Goal: Communication & Community: Answer question/provide support

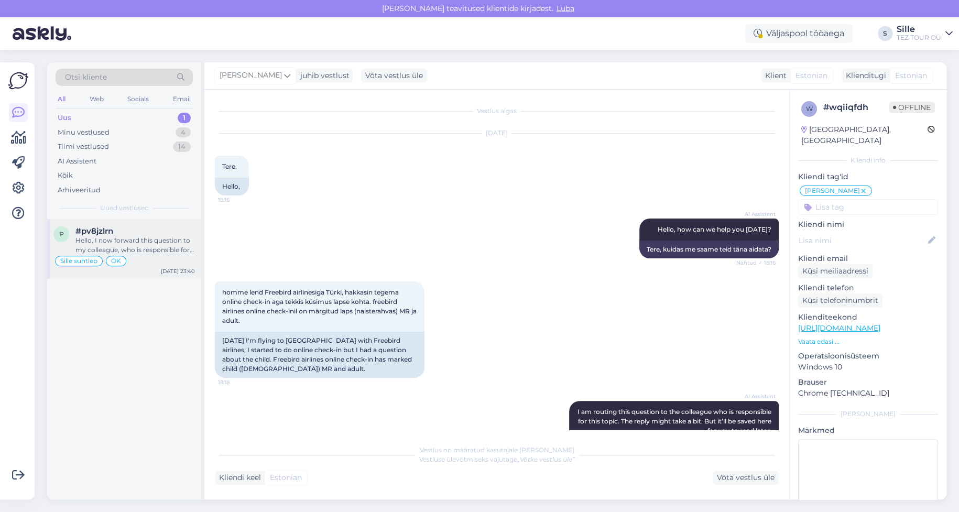
scroll to position [213, 0]
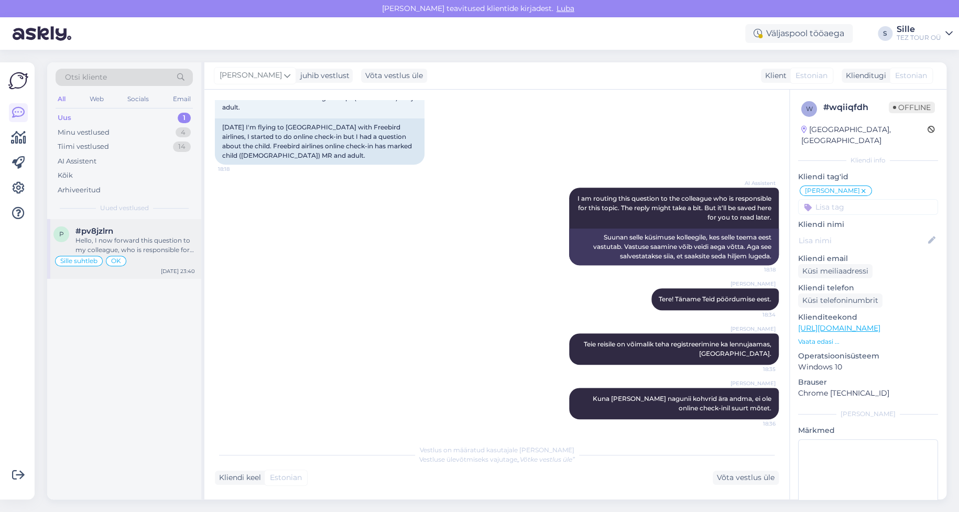
click at [122, 247] on div "Hello, I now forward this question to my colleague, who is responsible for this…" at bounding box center [134, 245] width 119 height 19
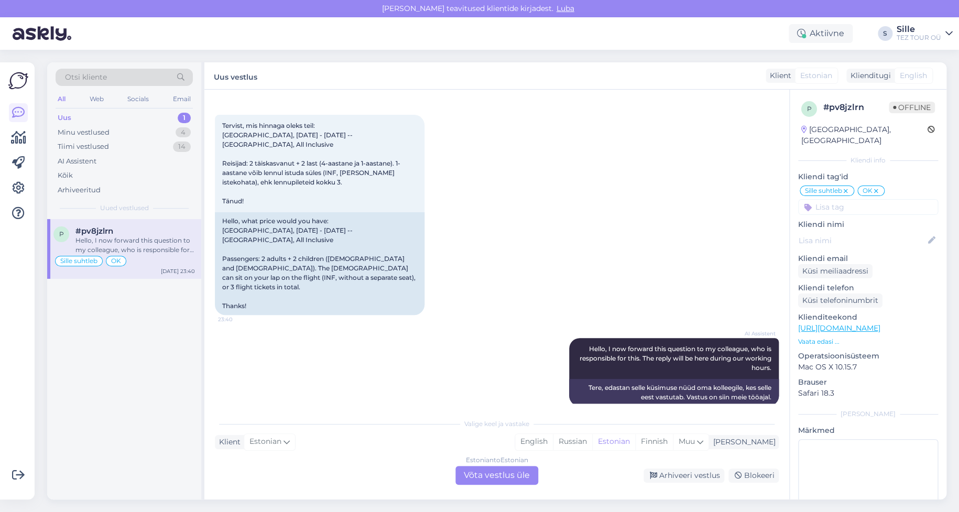
scroll to position [1390, 0]
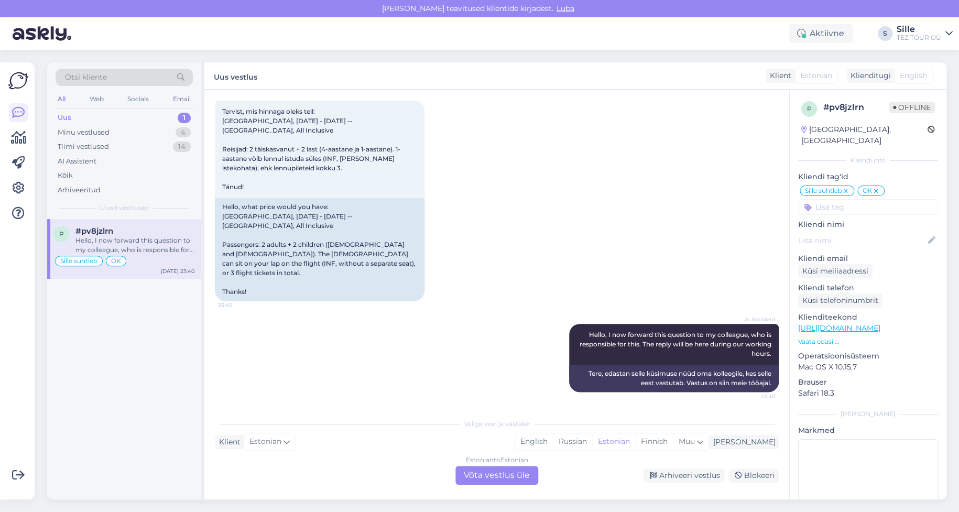
click at [491, 472] on div "Estonian to Estonian Võta vestlus üle" at bounding box center [496, 475] width 83 height 19
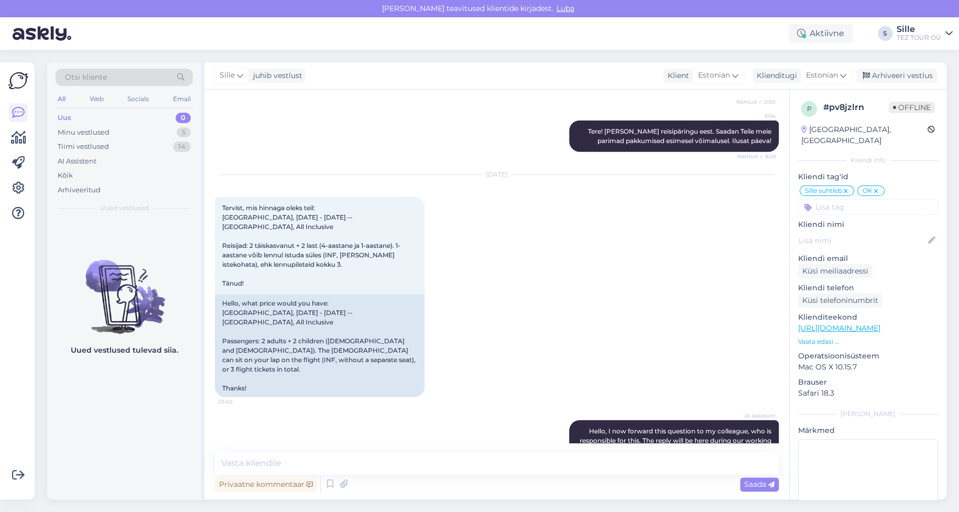
scroll to position [1350, 0]
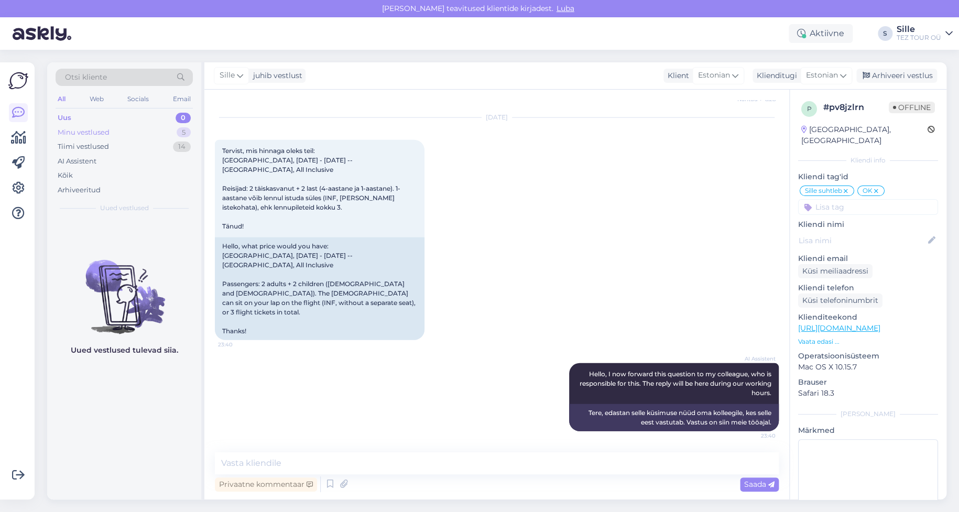
click at [79, 129] on div "Minu vestlused" at bounding box center [84, 132] width 52 height 10
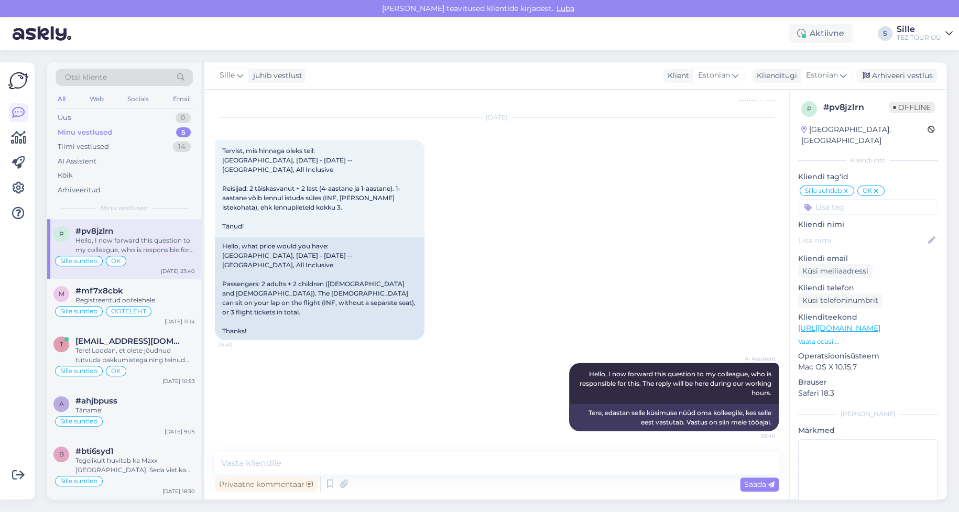
click at [150, 255] on div "Sille suhtleb OK" at bounding box center [123, 261] width 141 height 13
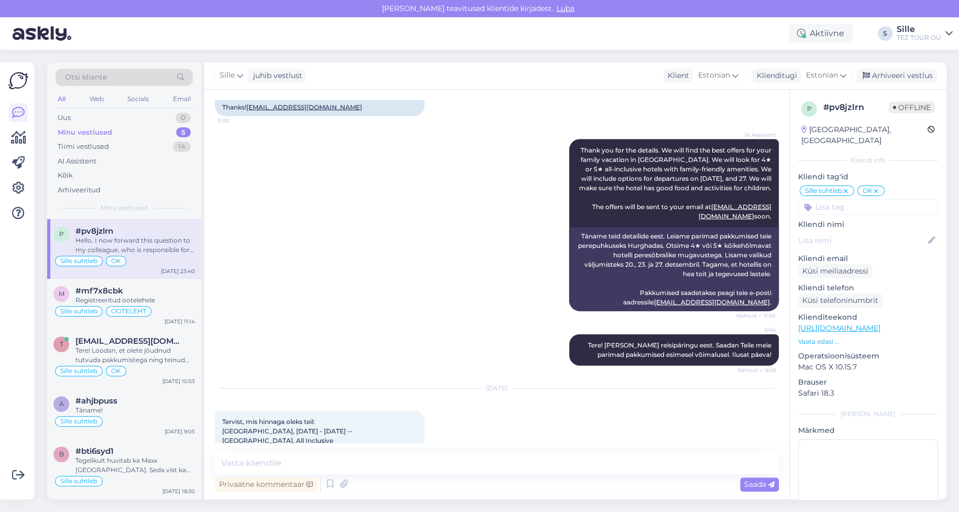
scroll to position [1036, 0]
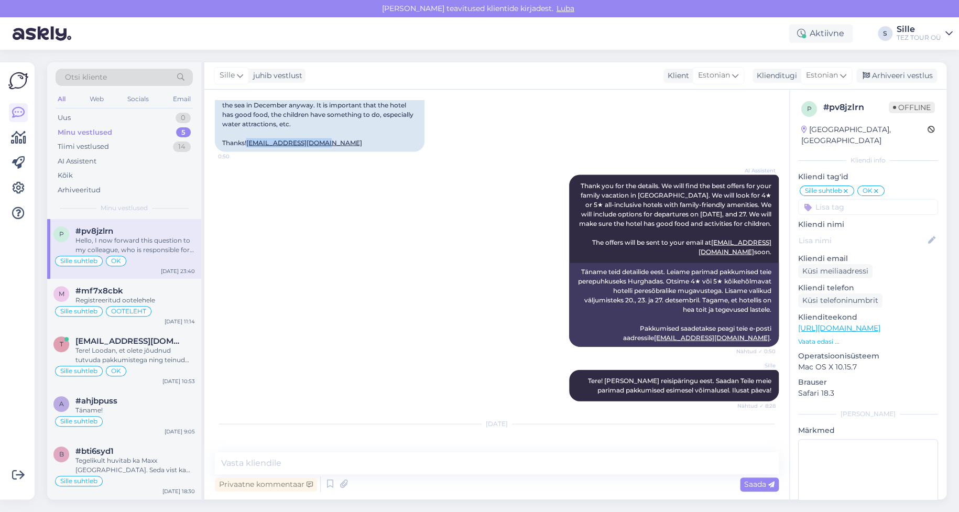
drag, startPoint x: 293, startPoint y: 148, endPoint x: 213, endPoint y: 156, distance: 80.5
click at [213, 156] on div "Vestlus algas [DATE] Tere! Sooviksin hinnapakkumist all-inclusive perepuhkuseks…" at bounding box center [496, 295] width 585 height 410
copy link "[EMAIL_ADDRESS][DOMAIN_NAME]"
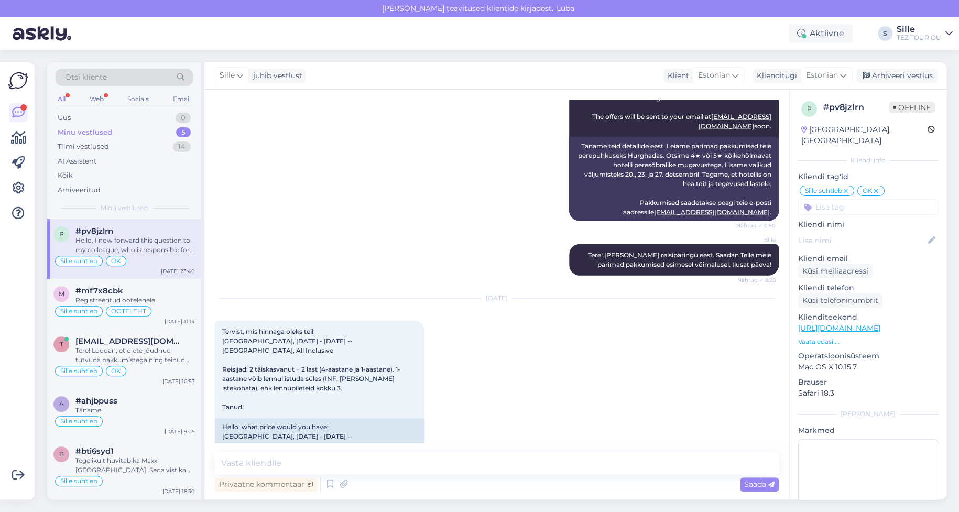
scroll to position [1350, 0]
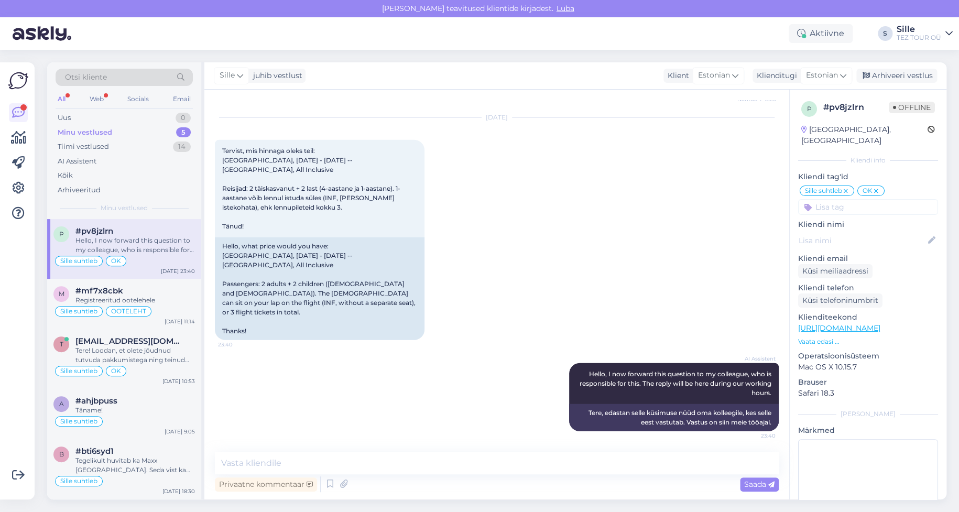
click at [142, 248] on div "Hello, I now forward this question to my colleague, who is responsible for this…" at bounding box center [134, 245] width 119 height 19
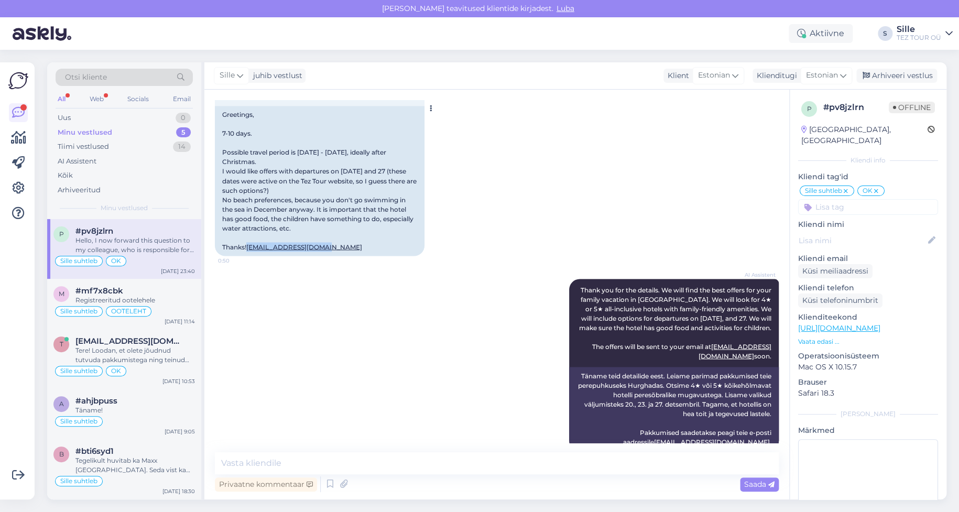
drag, startPoint x: 327, startPoint y: 254, endPoint x: 220, endPoint y: 258, distance: 106.9
click at [220, 256] on div "Greetings, 7-10 days. Possible travel period is [DATE] - [DATE], ideally after …" at bounding box center [320, 181] width 210 height 150
copy link "[EMAIL_ADDRESS][DOMAIN_NAME]"
click at [62, 94] on div "All" at bounding box center [62, 99] width 12 height 14
click at [129, 317] on div "m #mf7x8cbk Registreeritud ootelehele Sille suhtleb OOTELEHT [DATE] 11:14" at bounding box center [124, 304] width 154 height 50
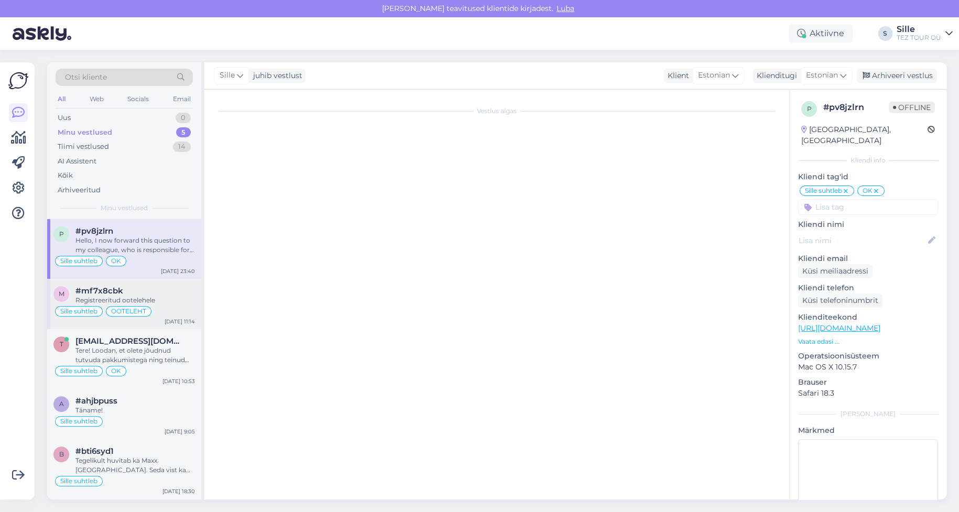
scroll to position [707, 0]
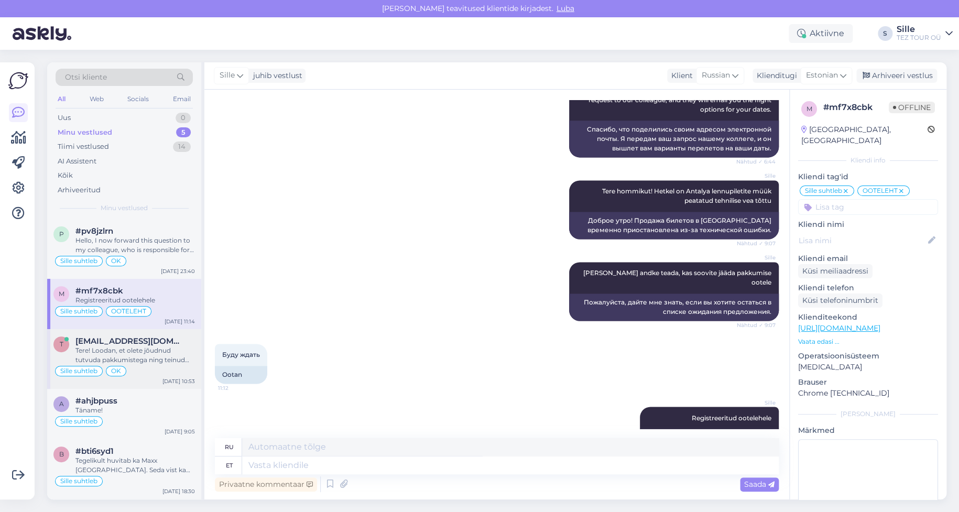
click at [130, 343] on span "[EMAIL_ADDRESS][DOMAIN_NAME]" at bounding box center [129, 340] width 109 height 9
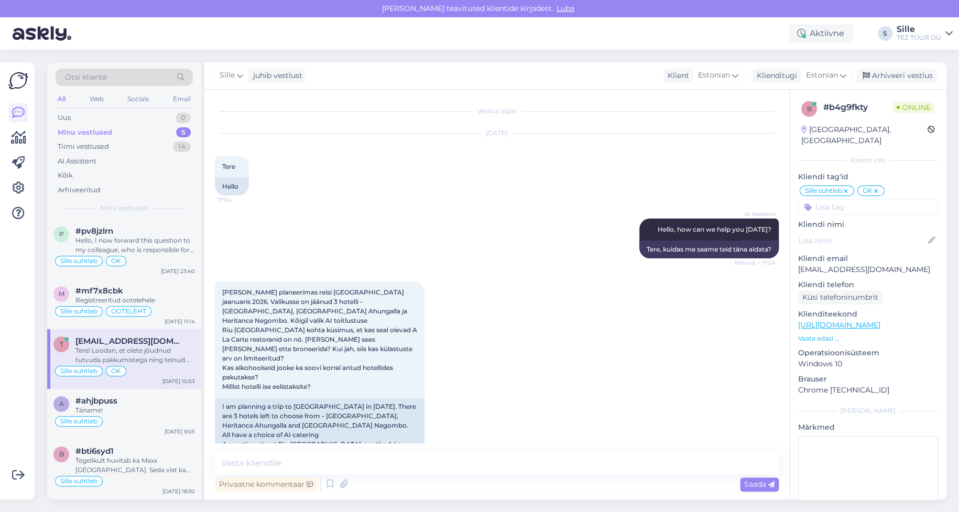
scroll to position [2894, 0]
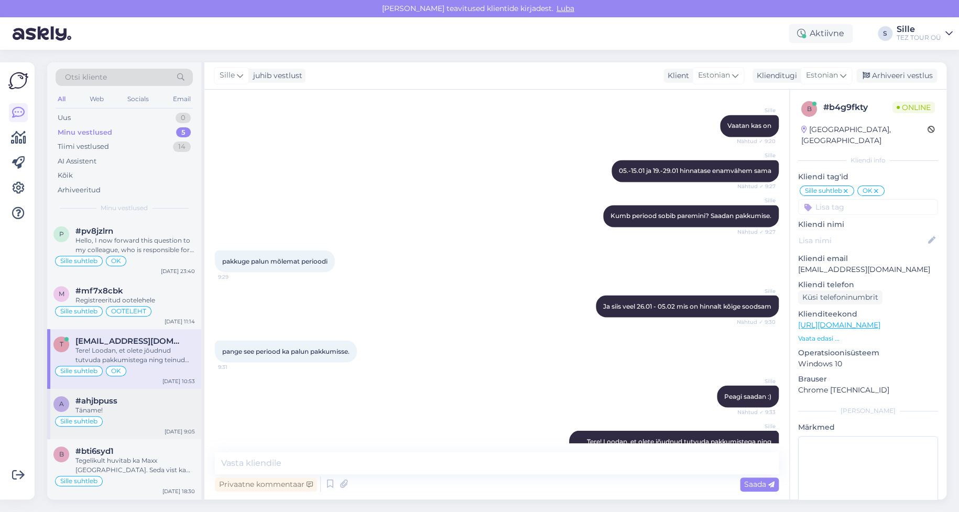
click at [140, 408] on div "Täname!" at bounding box center [134, 409] width 119 height 9
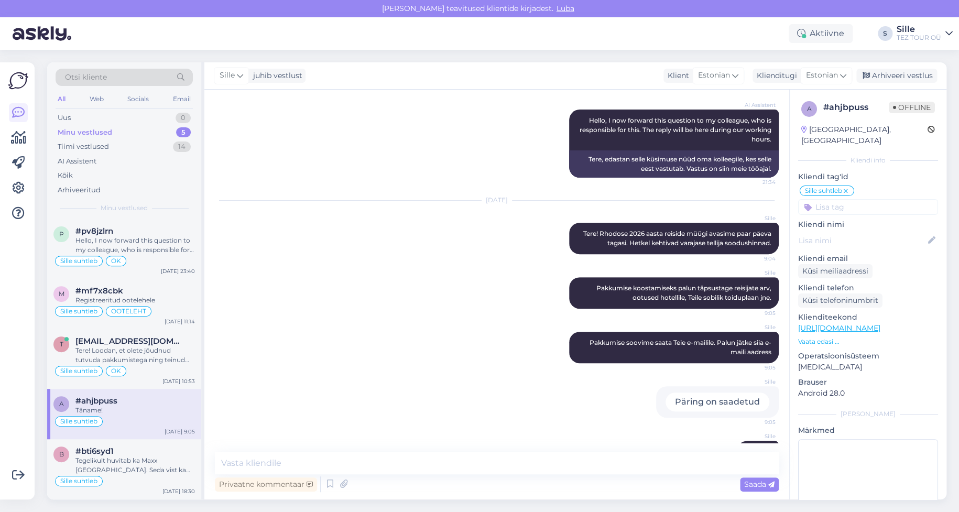
scroll to position [149, 0]
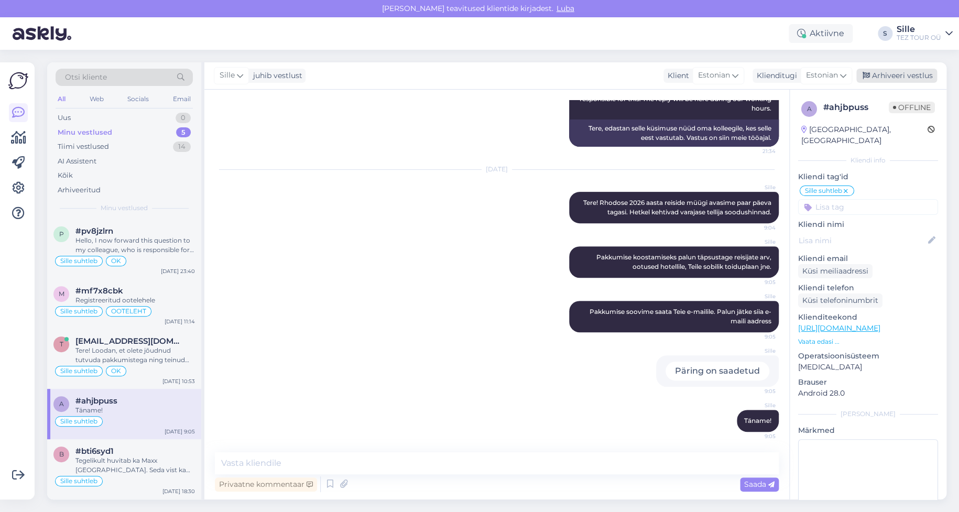
click at [892, 74] on div "Arhiveeri vestlus" at bounding box center [896, 76] width 81 height 14
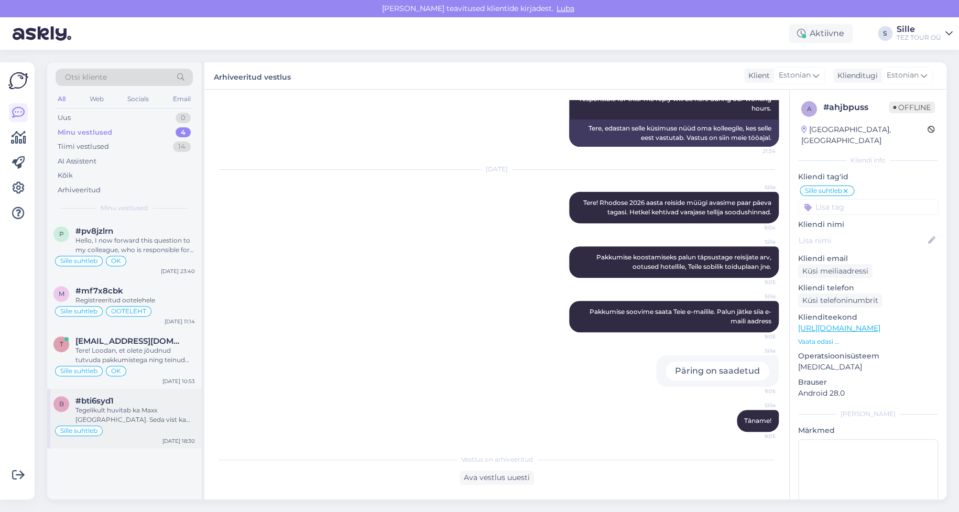
click at [126, 409] on div "Tegelikult huvitab ka Maxx [GEOGRAPHIC_DATA]. Seda vist ka süsteemis ei ole" at bounding box center [134, 414] width 119 height 19
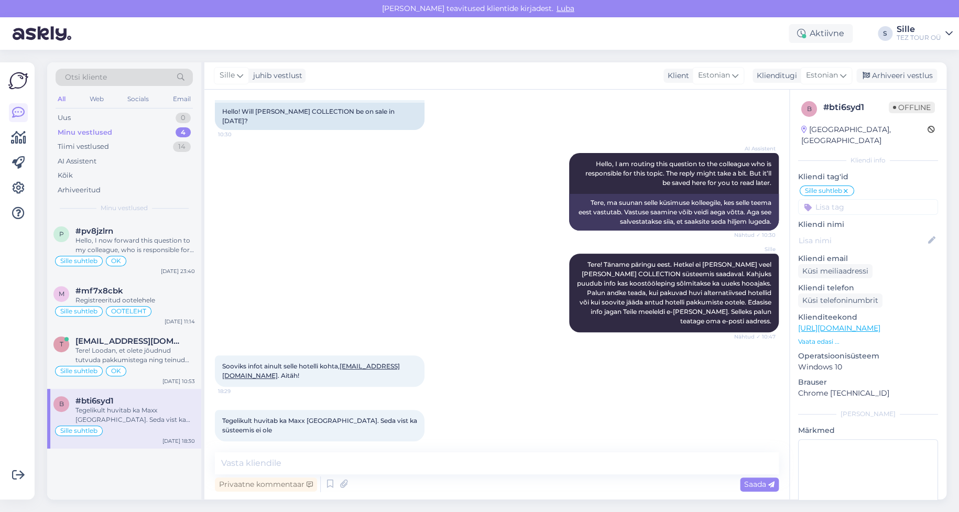
scroll to position [0, 0]
click at [147, 368] on div "Sille suhtleb OK" at bounding box center [123, 371] width 141 height 13
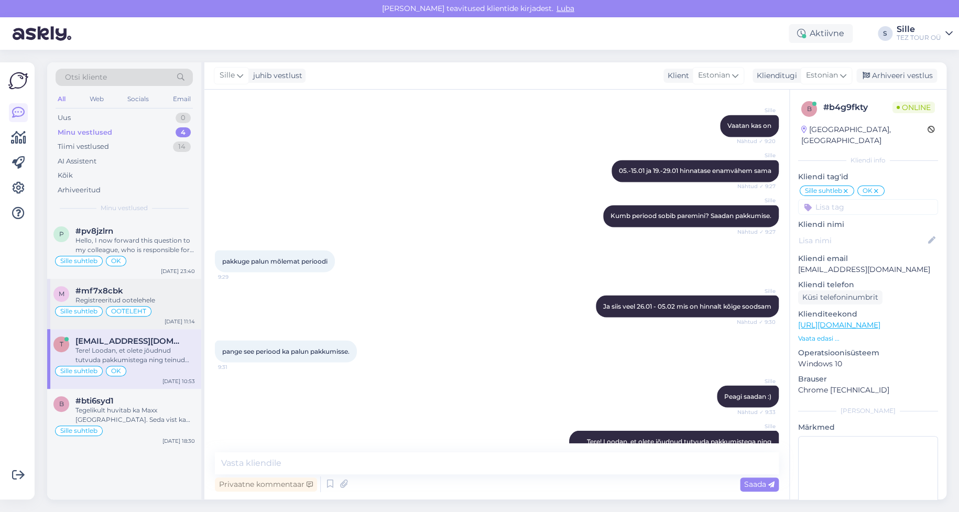
click at [127, 301] on div "Registreeritud ootelehele" at bounding box center [134, 299] width 119 height 9
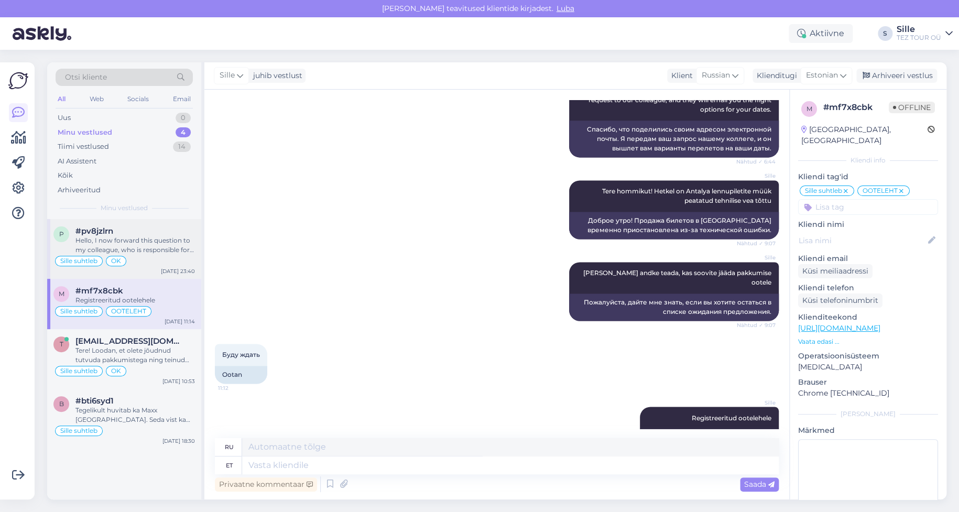
click at [146, 244] on div "Hello, I now forward this question to my colleague, who is responsible for this…" at bounding box center [134, 245] width 119 height 19
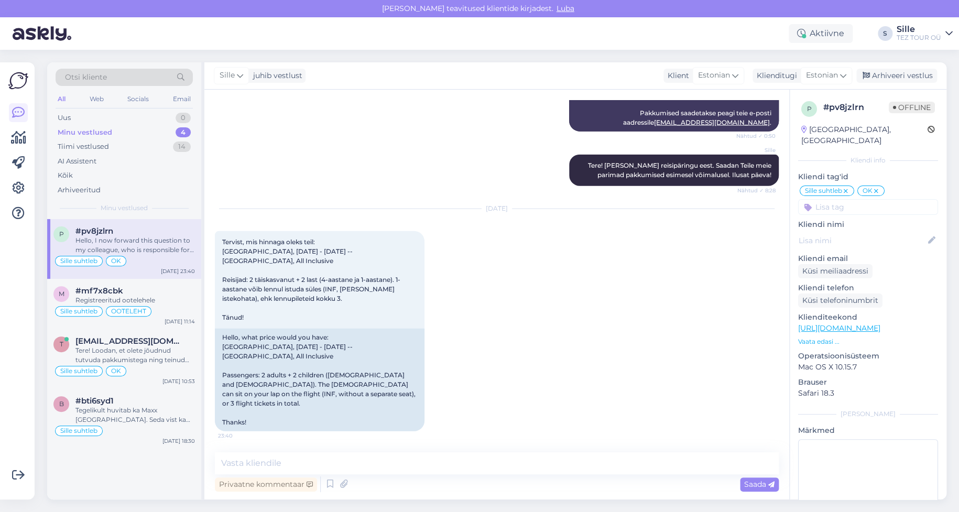
scroll to position [1350, 0]
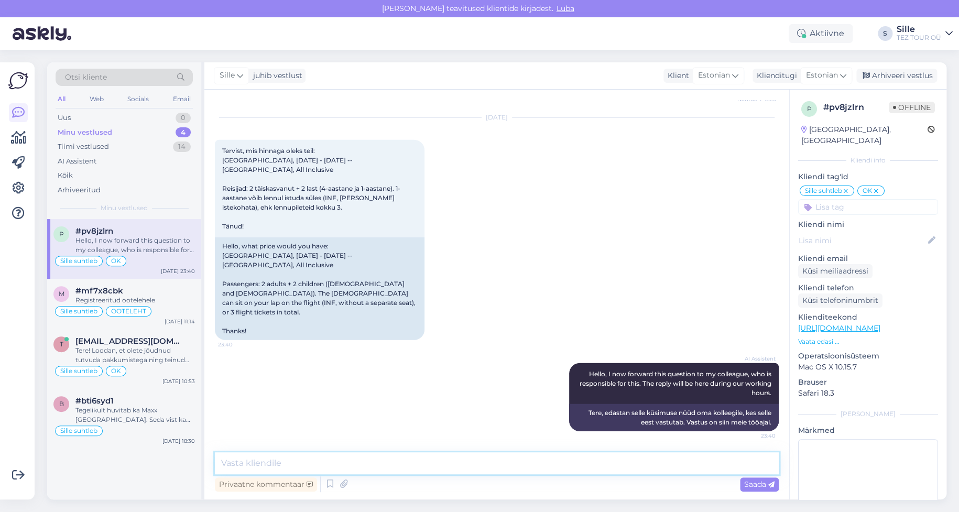
click at [292, 459] on textarea at bounding box center [497, 463] width 564 height 22
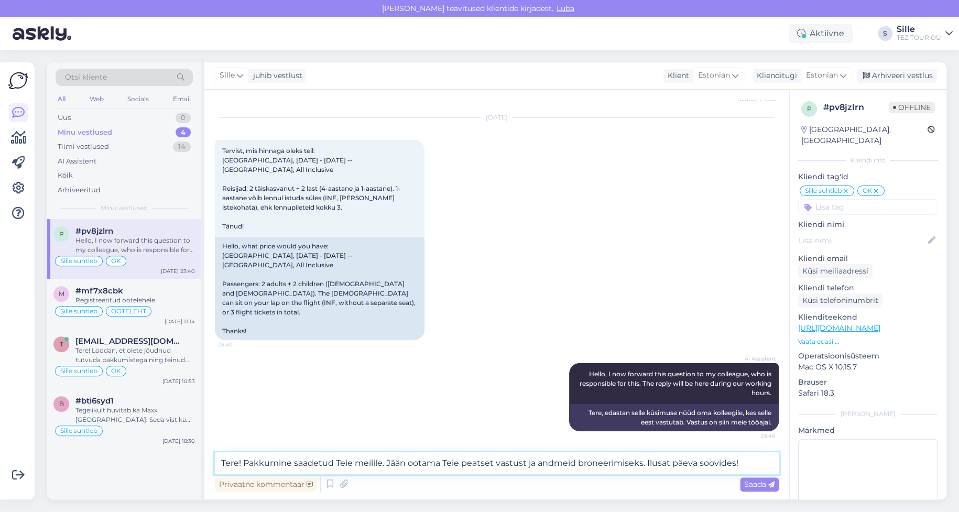
type textarea "Tere! Pakkumine saadetud Teie meilile. Jään ootama Teie peatset vastust ja andm…"
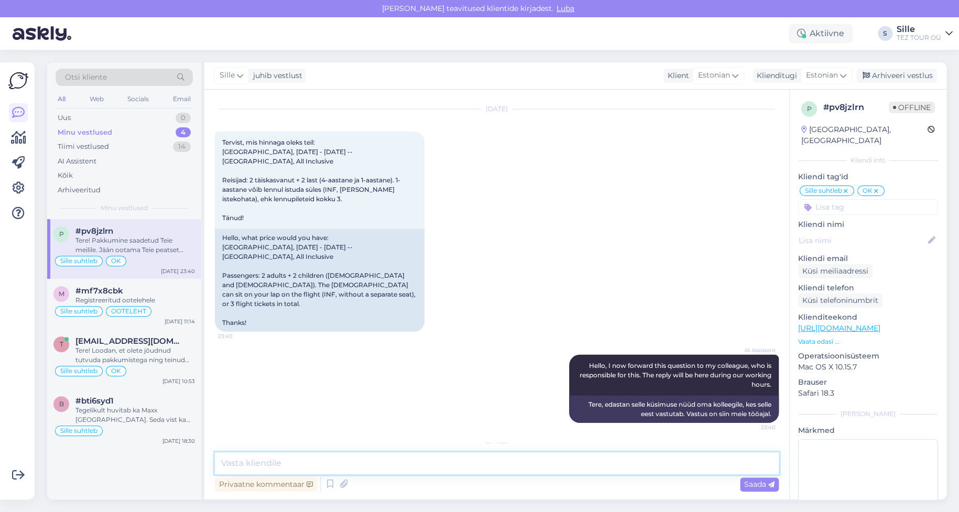
scroll to position [1436, 0]
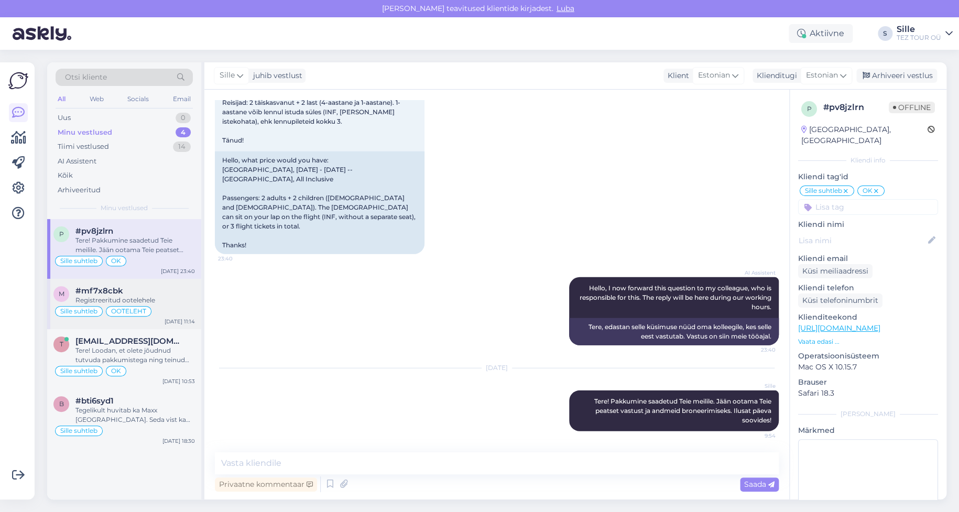
click at [106, 298] on div "Registreeritud ootelehele" at bounding box center [134, 299] width 119 height 9
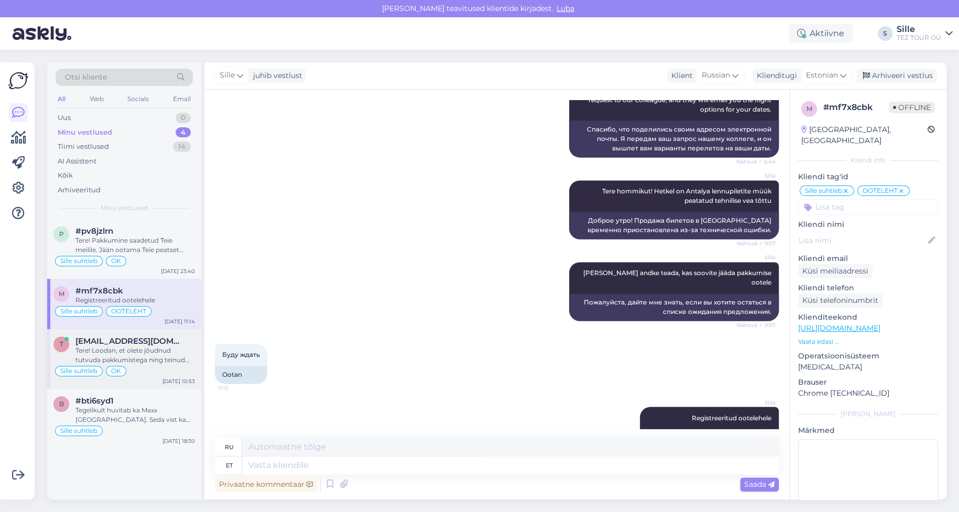
click at [75, 350] on div "Tere! Loodan, et olete jõudnud tutvuda pakkumistega ning teinud valiku. Ootan v…" at bounding box center [134, 355] width 119 height 19
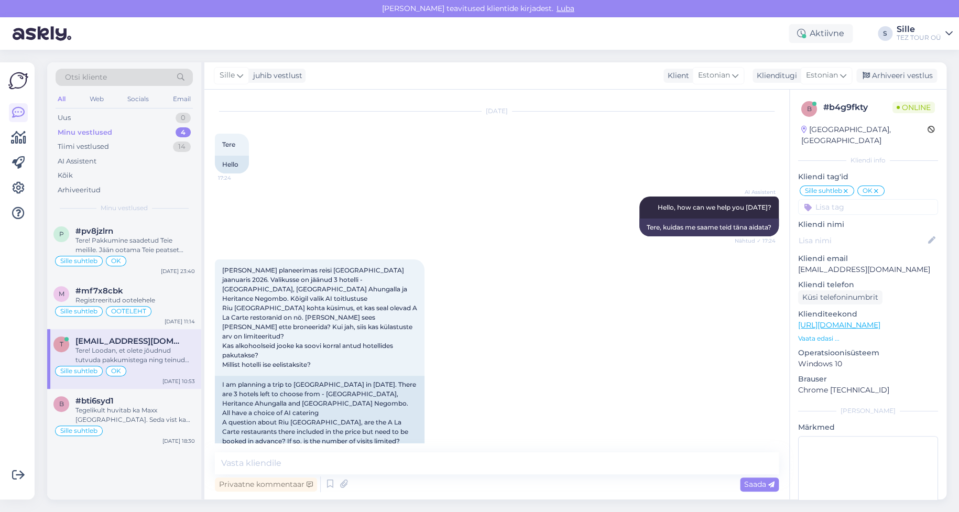
scroll to position [0, 0]
